Goal: Navigation & Orientation: Find specific page/section

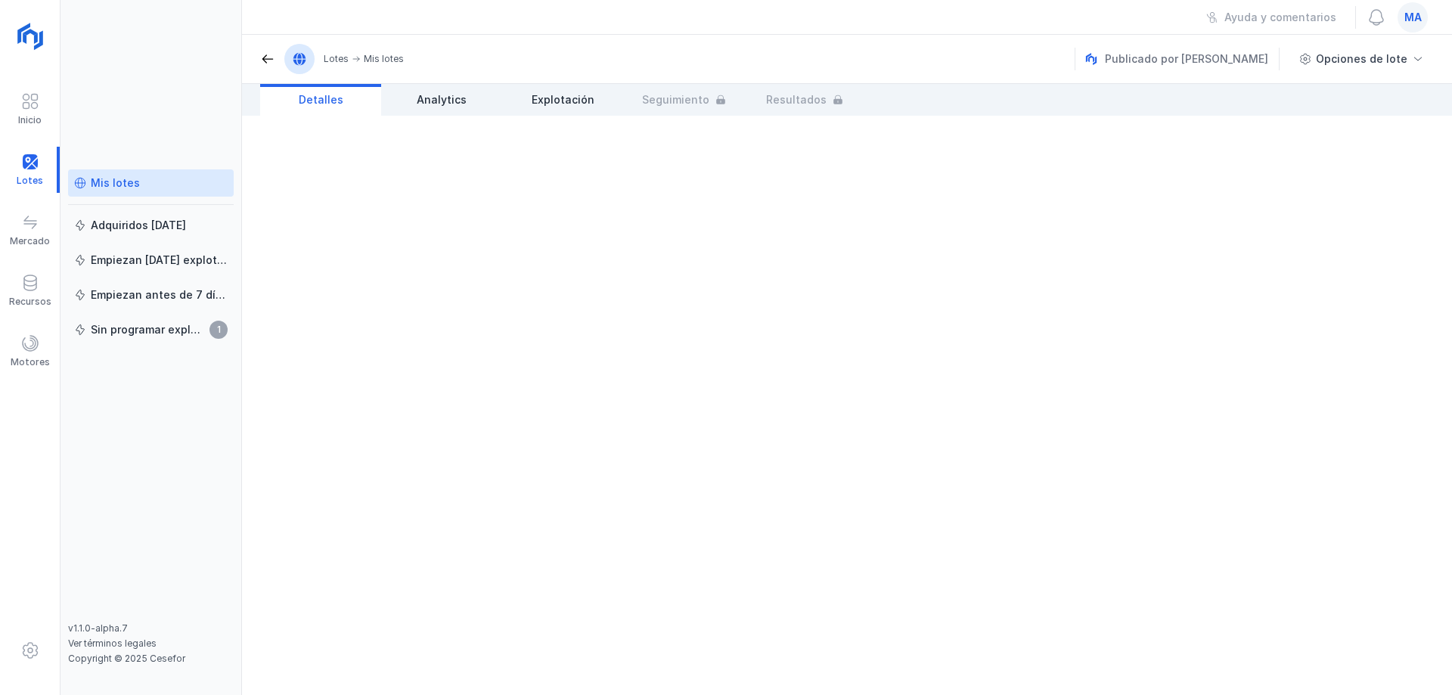
click at [109, 179] on div "Mis lotes" at bounding box center [115, 182] width 49 height 15
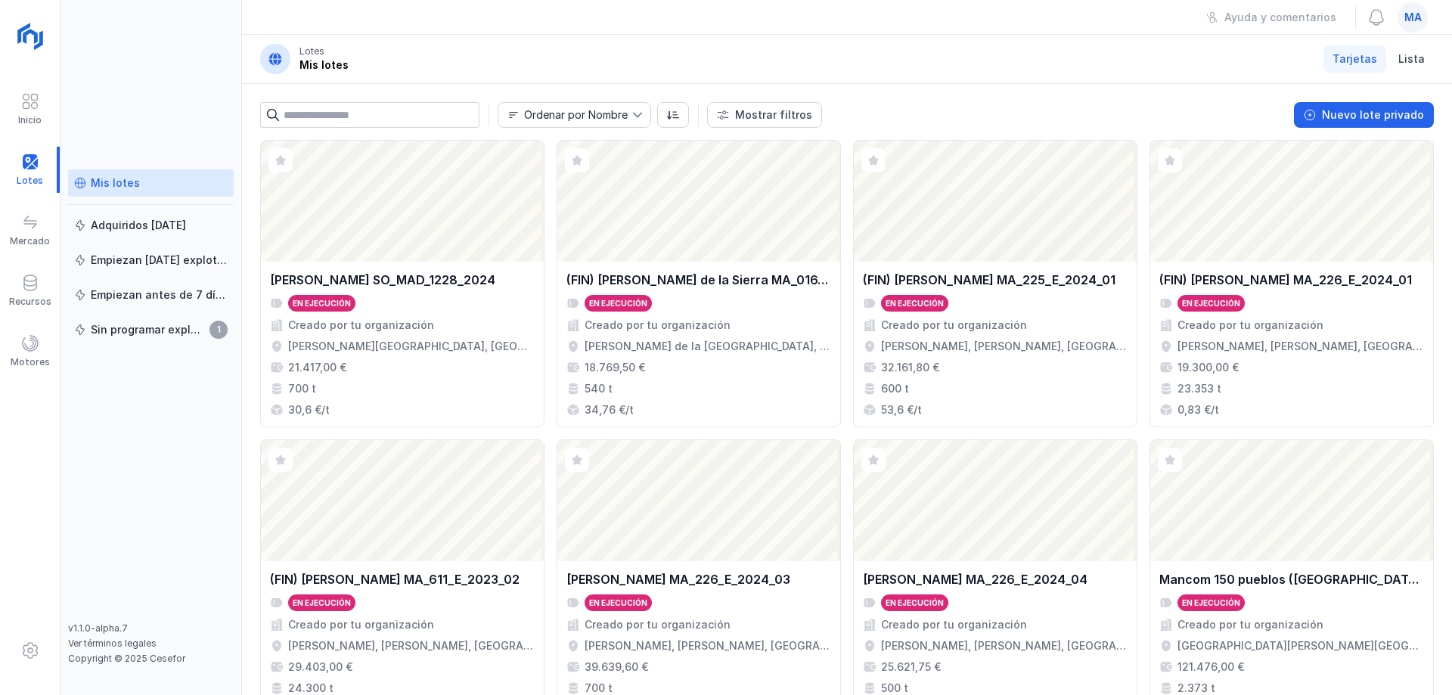
click at [836, 60] on header "Lotes Mis lotes Tarjetas Lista" at bounding box center [847, 59] width 1210 height 49
click at [791, 33] on div "Ayuda y comentarios ma" at bounding box center [847, 17] width 1210 height 35
click at [653, 49] on header "Lotes Mis lotes Tarjetas Lista" at bounding box center [847, 59] width 1210 height 49
click at [743, 43] on header "Lotes Mis lotes Tarjetas Lista" at bounding box center [847, 59] width 1210 height 49
click at [934, 80] on header "Lotes Mis lotes Tarjetas Lista" at bounding box center [847, 59] width 1210 height 49
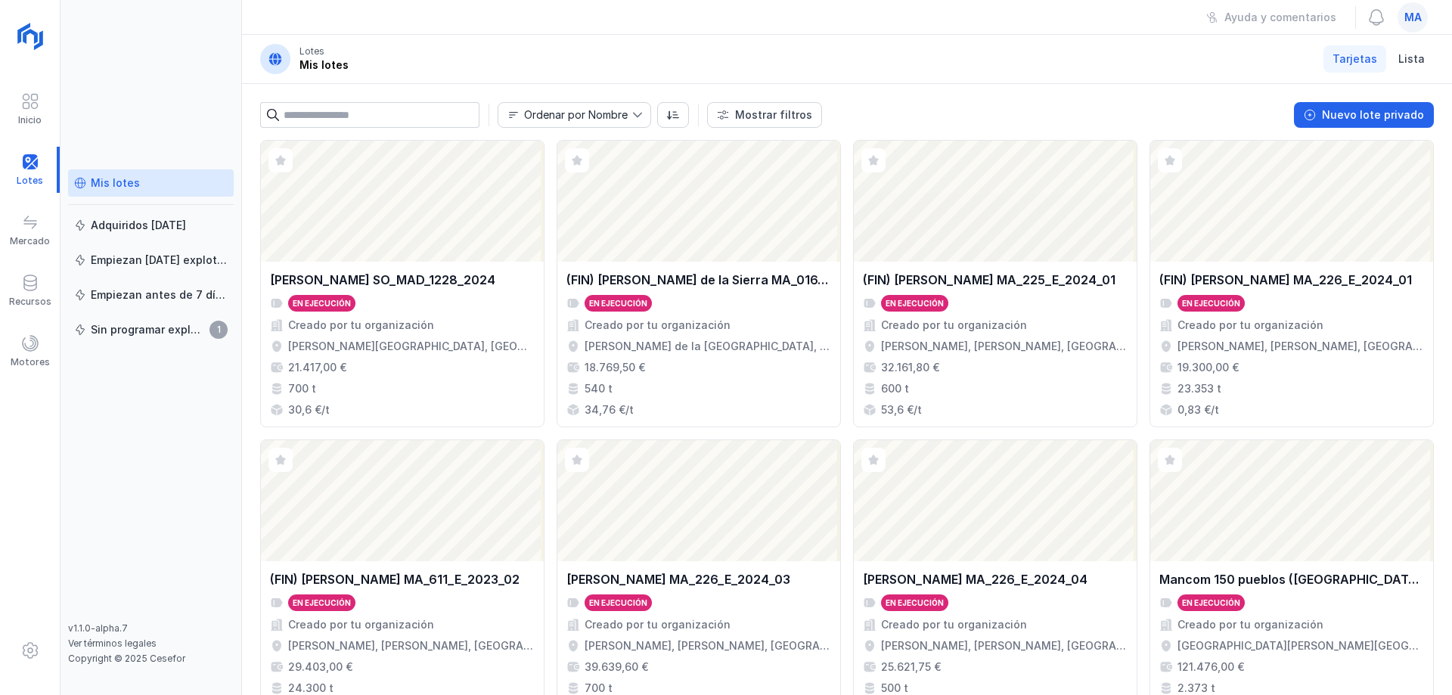
click at [761, 67] on header "Lotes Mis lotes Tarjetas Lista" at bounding box center [847, 59] width 1210 height 49
click at [282, 14] on div "Ayuda y comentarios ma" at bounding box center [847, 17] width 1210 height 35
click at [1043, 48] on header "Lotes Mis lotes Tarjetas Lista" at bounding box center [847, 59] width 1210 height 49
click at [1020, 64] on header "Lotes Mis lotes Tarjetas Lista" at bounding box center [847, 59] width 1210 height 49
click at [697, 62] on header "Lotes Mis lotes Tarjetas Lista" at bounding box center [847, 59] width 1210 height 49
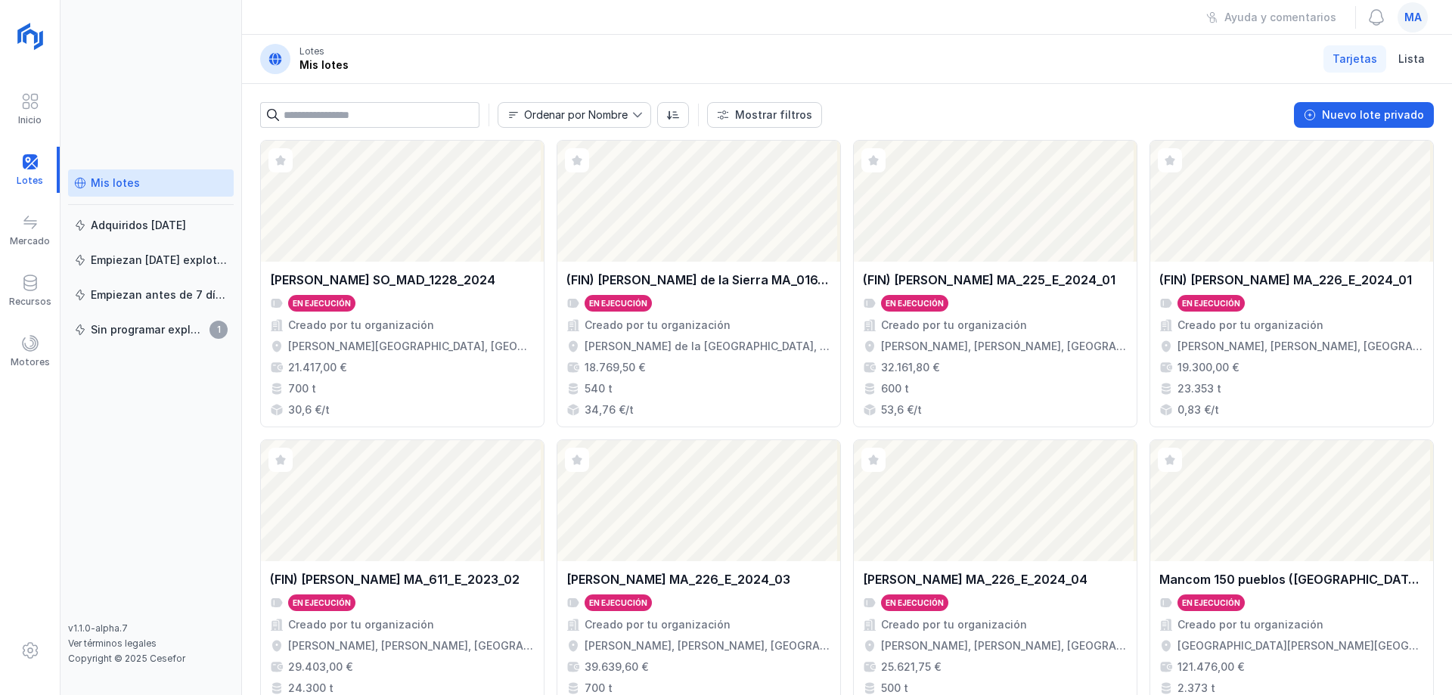
click at [206, 79] on div "Mis lotes Adquiridos [DATE] Empiezan [DATE] explotación Empiezan antes de 7 día…" at bounding box center [150, 347] width 181 height 695
click at [926, 51] on header "Lotes Mis lotes Tarjetas Lista" at bounding box center [847, 59] width 1210 height 49
